Goal: Navigation & Orientation: Go to known website

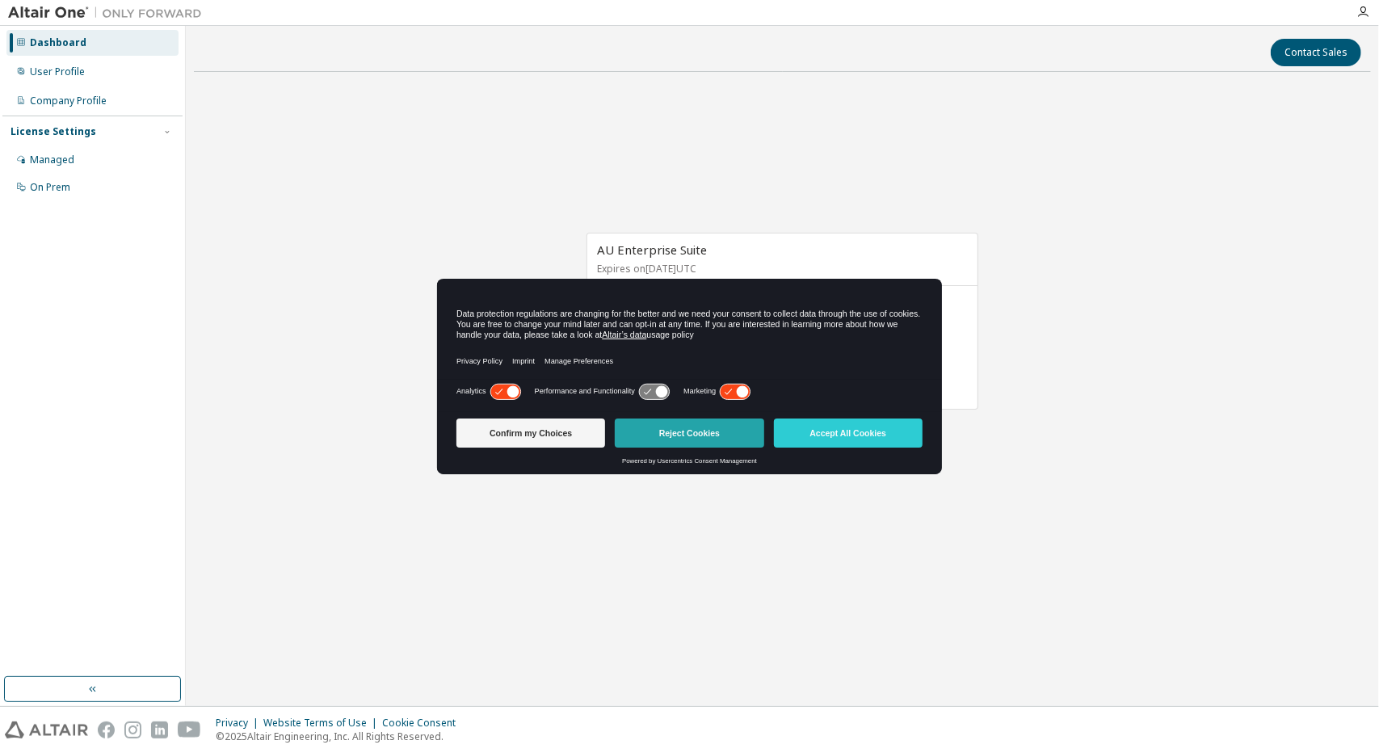
click at [677, 432] on button "Reject Cookies" at bounding box center [689, 432] width 149 height 29
